Goal: Find contact information: Find contact information

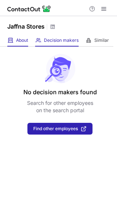
click at [16, 39] on div "About About Company" at bounding box center [17, 40] width 21 height 12
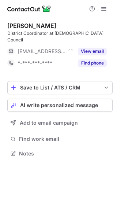
scroll to position [142, 117]
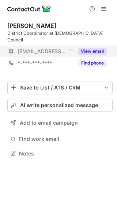
click at [94, 48] on button "View email" at bounding box center [92, 51] width 29 height 7
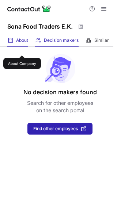
click at [22, 43] on span "About" at bounding box center [22, 40] width 12 height 6
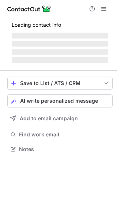
scroll to position [142, 117]
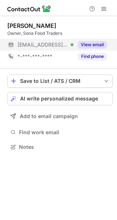
click at [99, 43] on button "View email" at bounding box center [92, 44] width 29 height 7
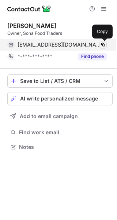
click at [104, 45] on span at bounding box center [103, 45] width 6 height 6
